Goal: Task Accomplishment & Management: Manage account settings

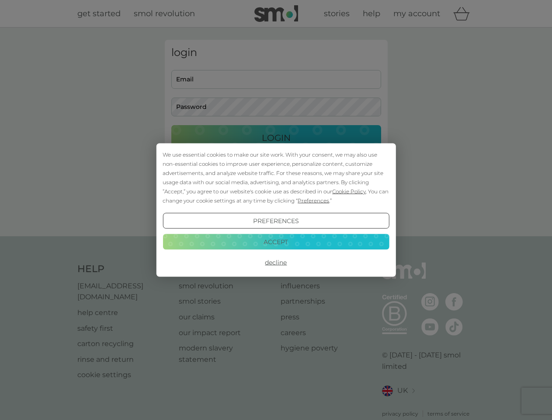
click at [349, 191] on span "Cookie Policy" at bounding box center [349, 191] width 34 height 7
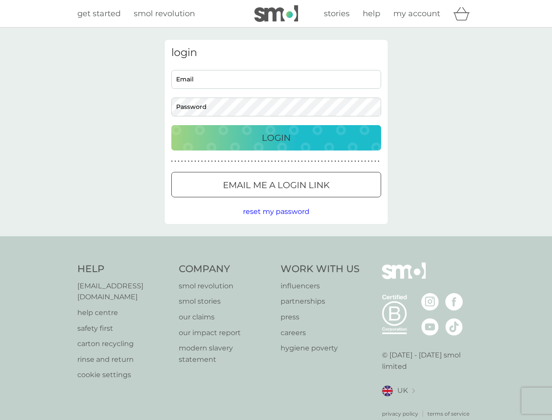
click at [313, 200] on div "login Email Password Login ● ● ● ● ● ● ● ● ● ● ● ● ● ● ● ● ● ● ● ● ● ● ● ● ● ● …" at bounding box center [276, 132] width 223 height 184
click at [276, 221] on div "login Email Password Login ● ● ● ● ● ● ● ● ● ● ● ● ● ● ● ● ● ● ● ● ● ● ● ● ● ● …" at bounding box center [276, 132] width 223 height 184
click at [276, 262] on div "Help [EMAIL_ADDRESS][DOMAIN_NAME] help centre safety first carton recycling rin…" at bounding box center [276, 339] width 398 height 155
click at [276, 241] on div "Help [EMAIL_ADDRESS][DOMAIN_NAME] help centre safety first carton recycling rin…" at bounding box center [276, 340] width 552 height 208
